Goal: Find contact information: Find contact information

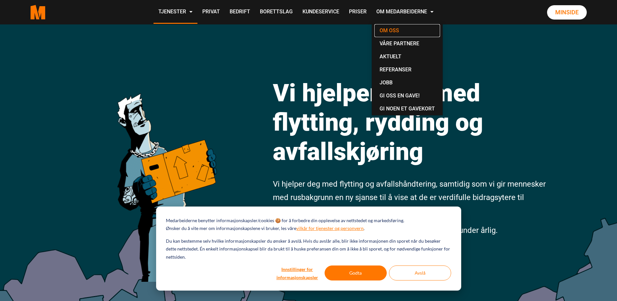
click at [394, 28] on link "Om oss" at bounding box center [408, 30] width 66 height 13
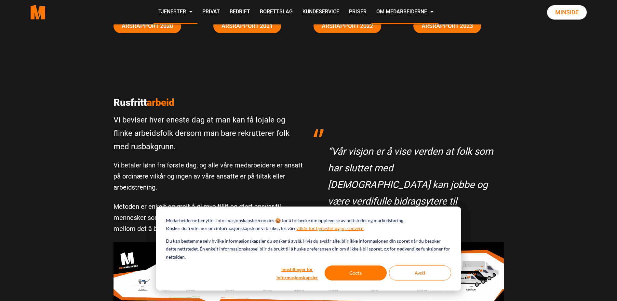
scroll to position [130, 0]
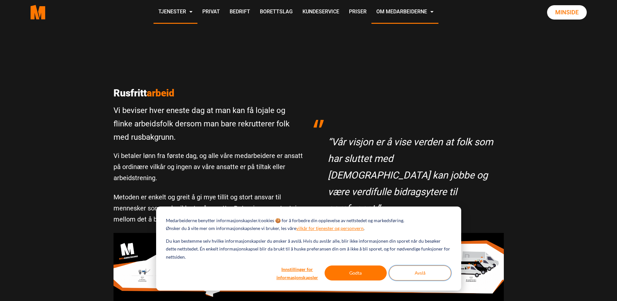
click at [432, 273] on button "Avslå" at bounding box center [420, 272] width 62 height 15
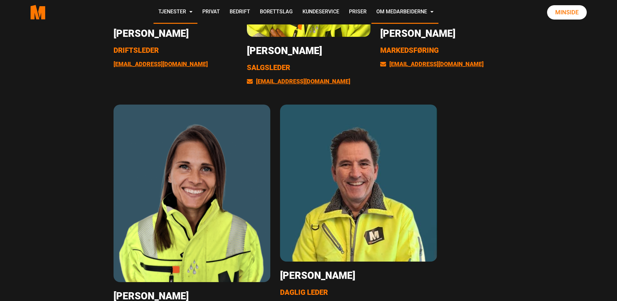
scroll to position [1269, 0]
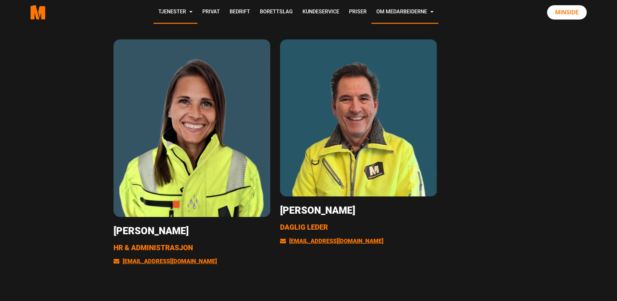
click at [171, 248] on span "HR & Administrasjon" at bounding box center [153, 247] width 79 height 8
click at [179, 262] on link "kontoret@medarbeiderne.no" at bounding box center [165, 260] width 103 height 7
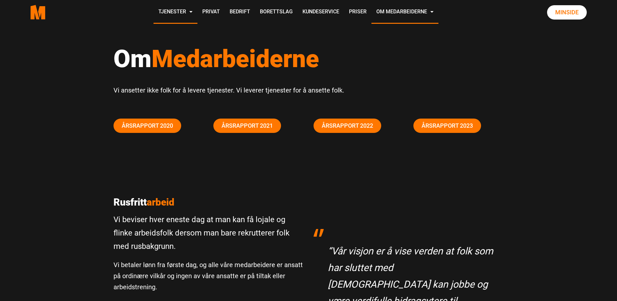
scroll to position [0, 0]
